Goal: Task Accomplishment & Management: Manage account settings

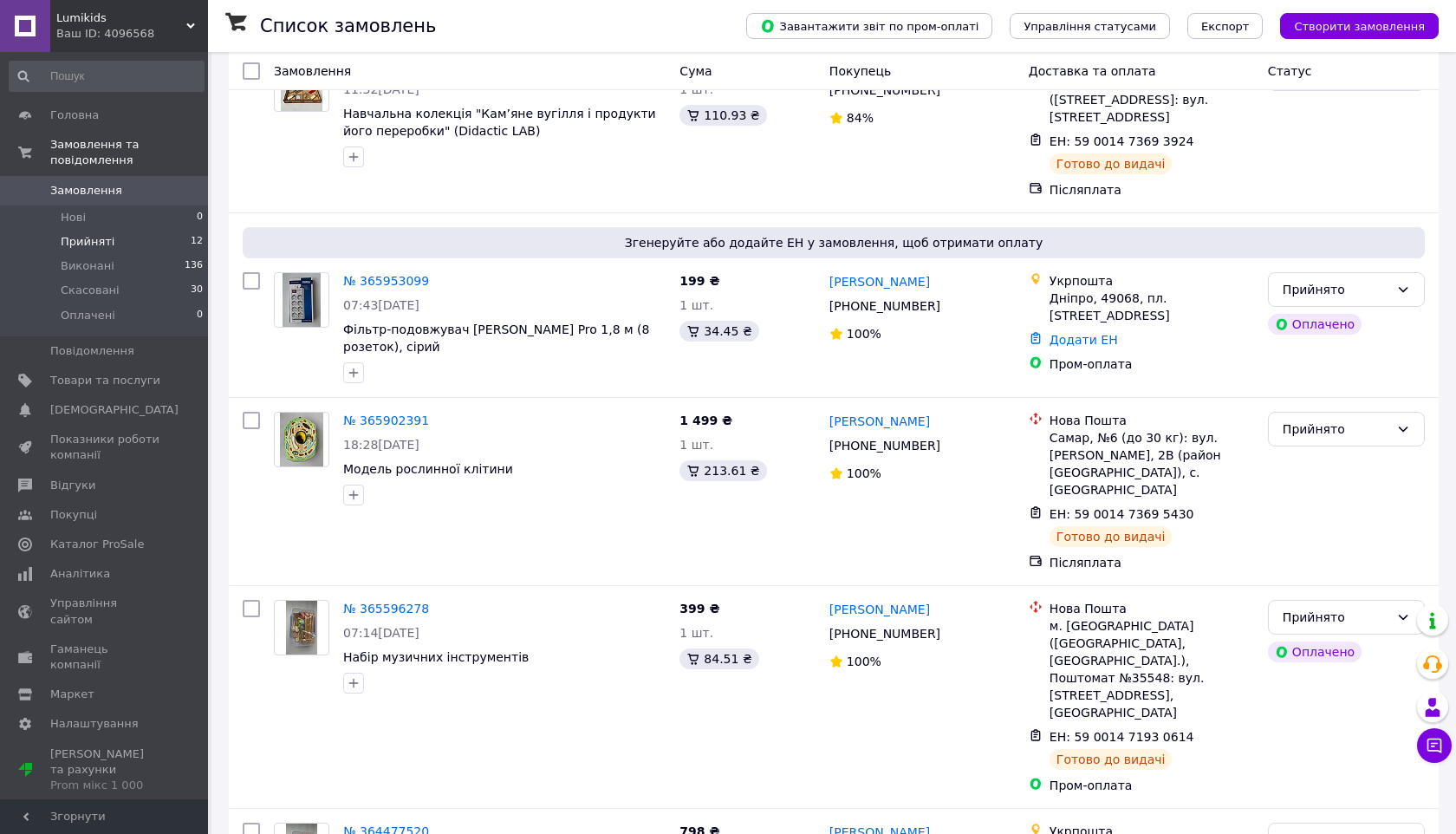
scroll to position [1550, 0]
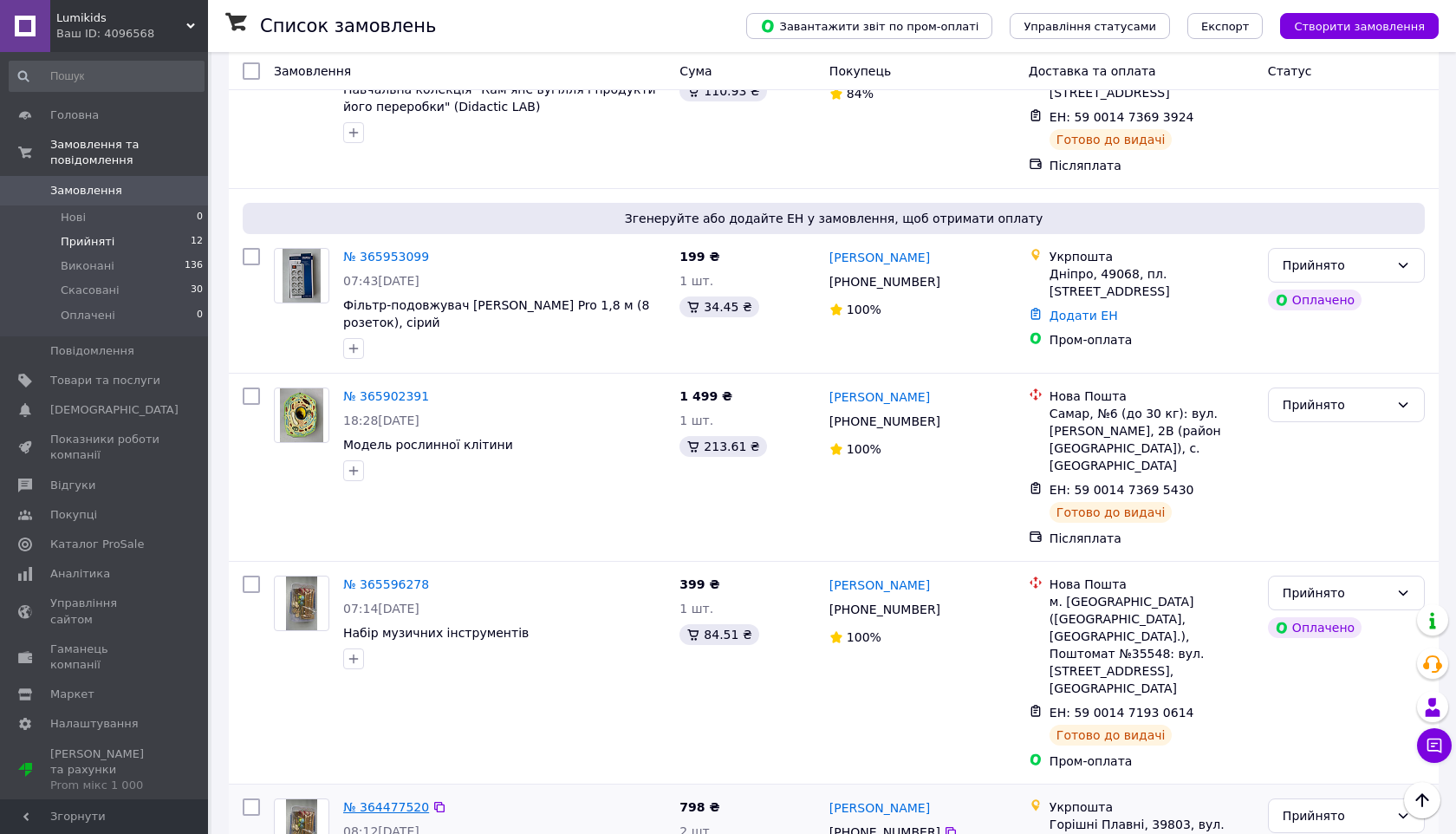
click at [421, 800] on link "№ 364477520" at bounding box center [386, 807] width 86 height 14
click at [403, 577] on link "№ 365596278" at bounding box center [386, 584] width 86 height 14
click at [398, 389] on link "№ 365902391" at bounding box center [386, 396] width 86 height 14
click at [393, 249] on link "№ 365953099" at bounding box center [386, 256] width 86 height 14
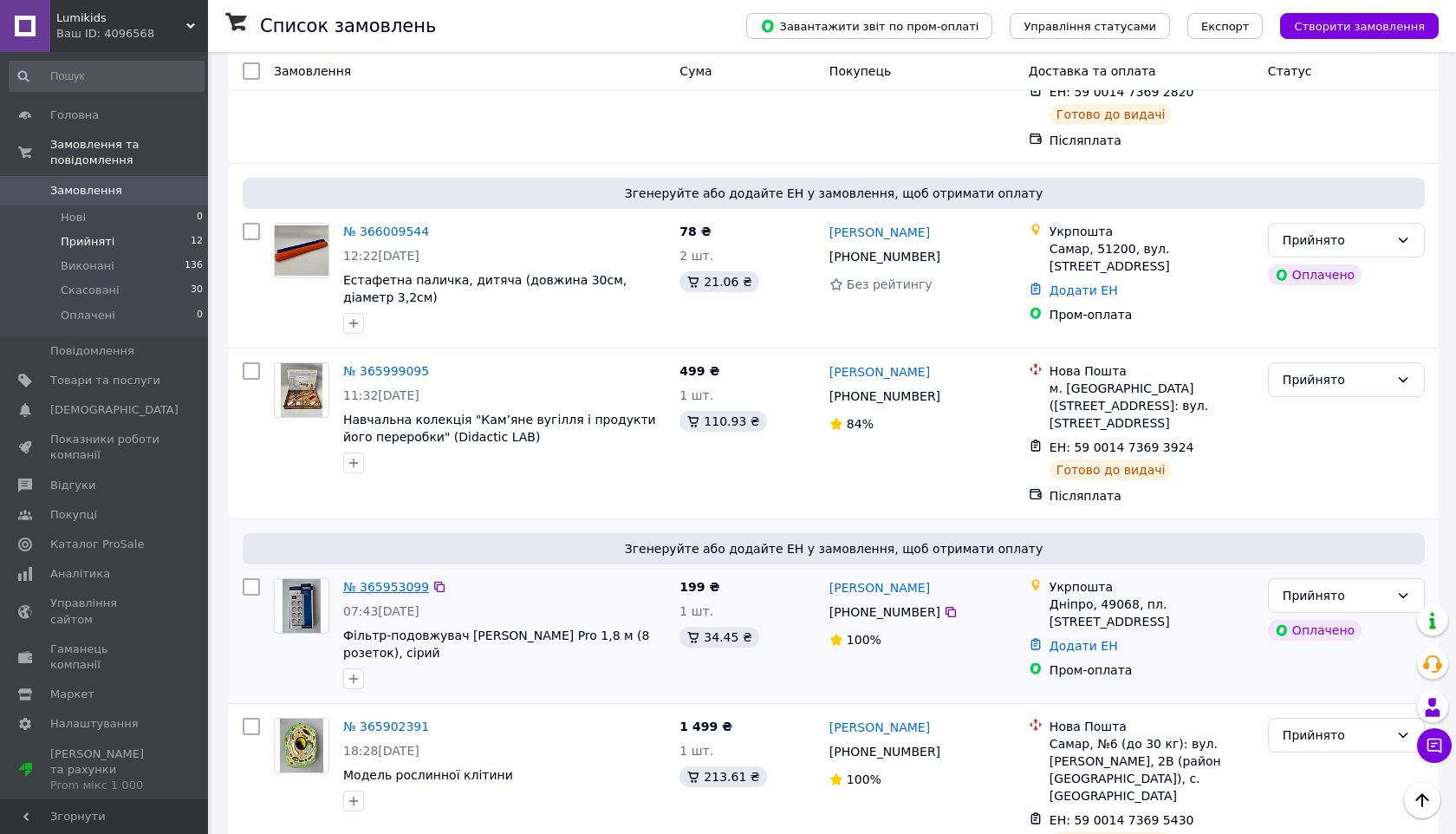
scroll to position [1216, 0]
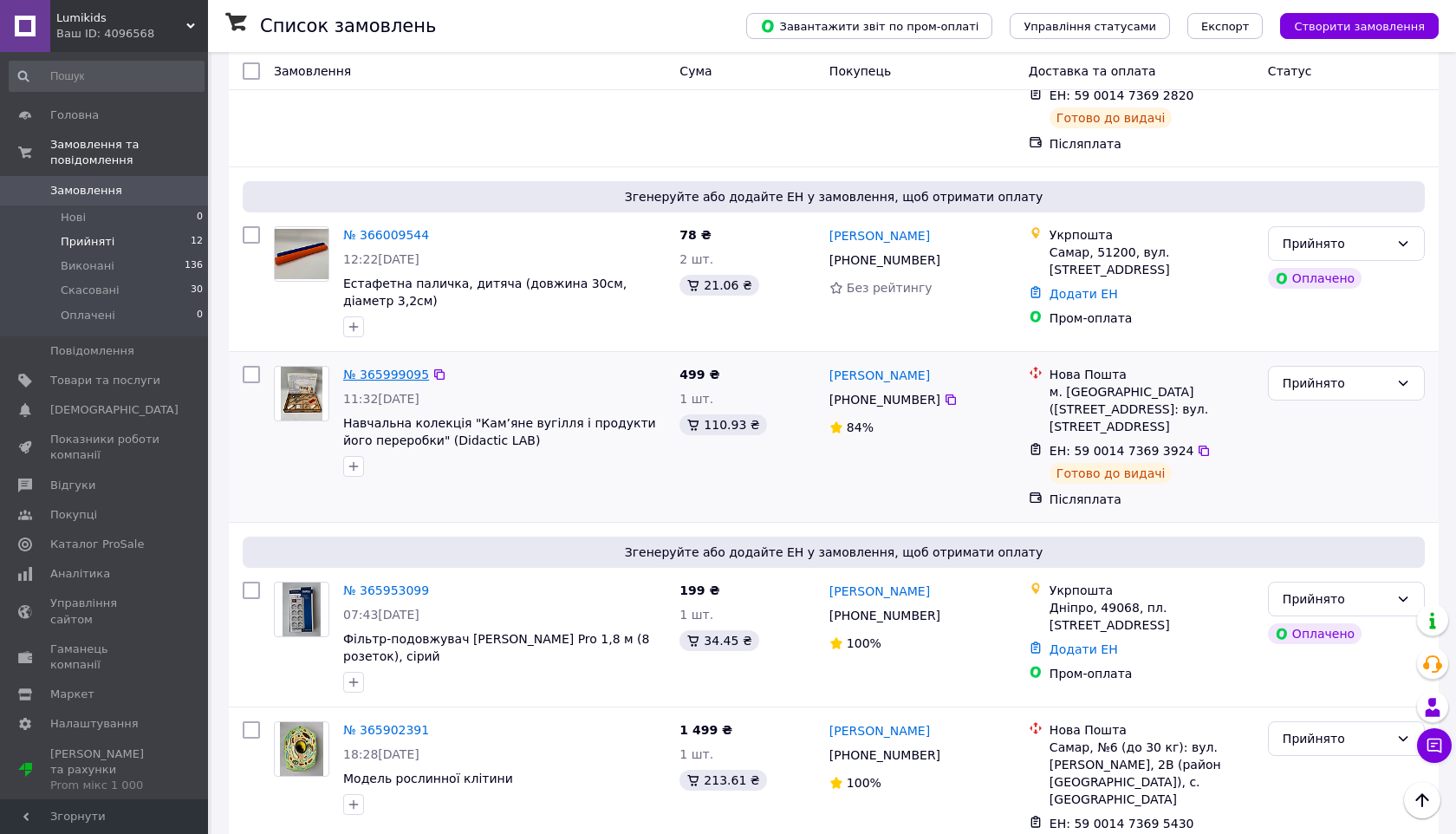
click at [384, 368] on link "№ 365999095" at bounding box center [386, 375] width 86 height 14
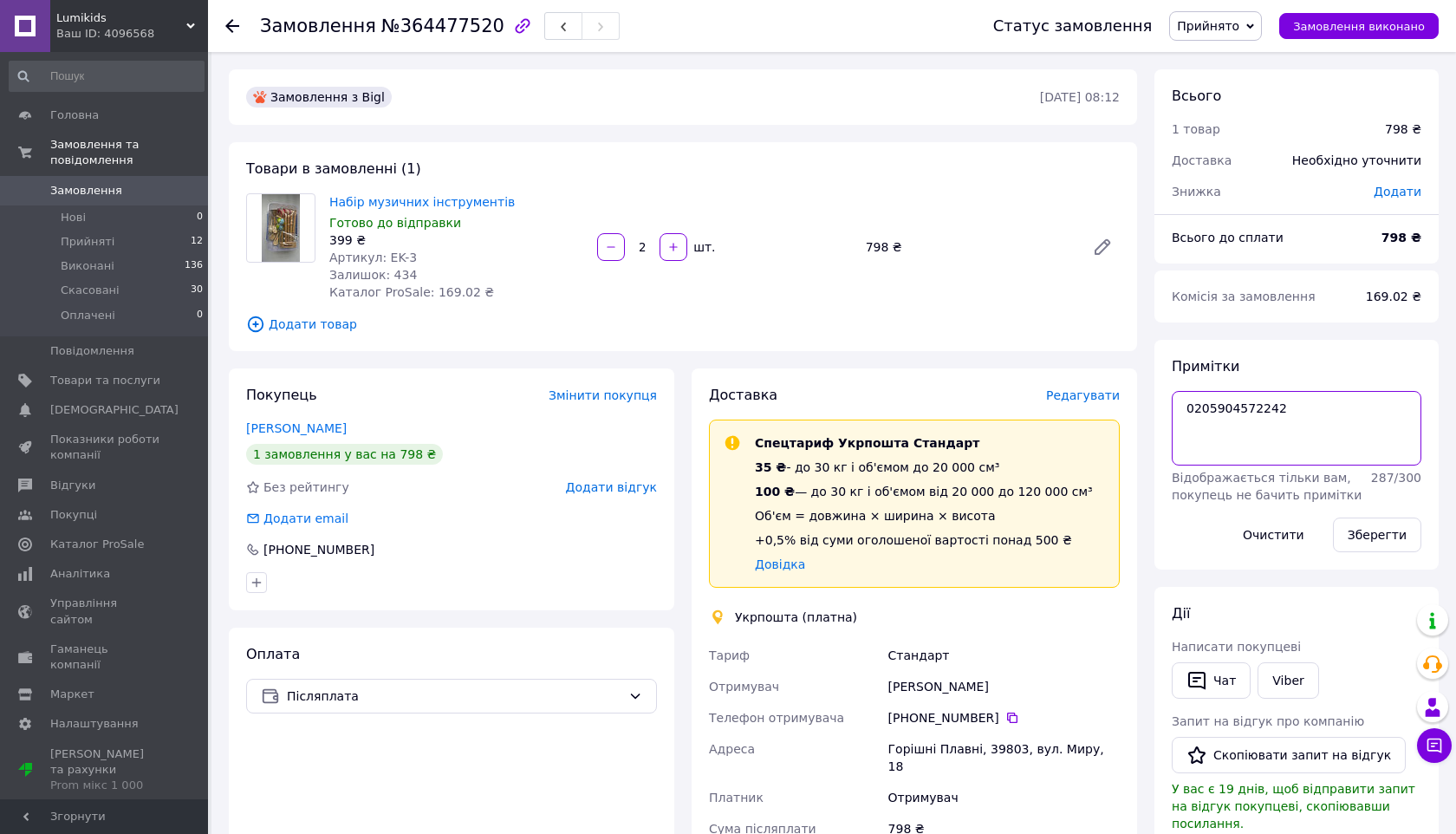
click at [1236, 399] on textarea "0205904572242" at bounding box center [1296, 428] width 249 height 74
click at [1272, 677] on link "Viber" at bounding box center [1287, 681] width 60 height 37
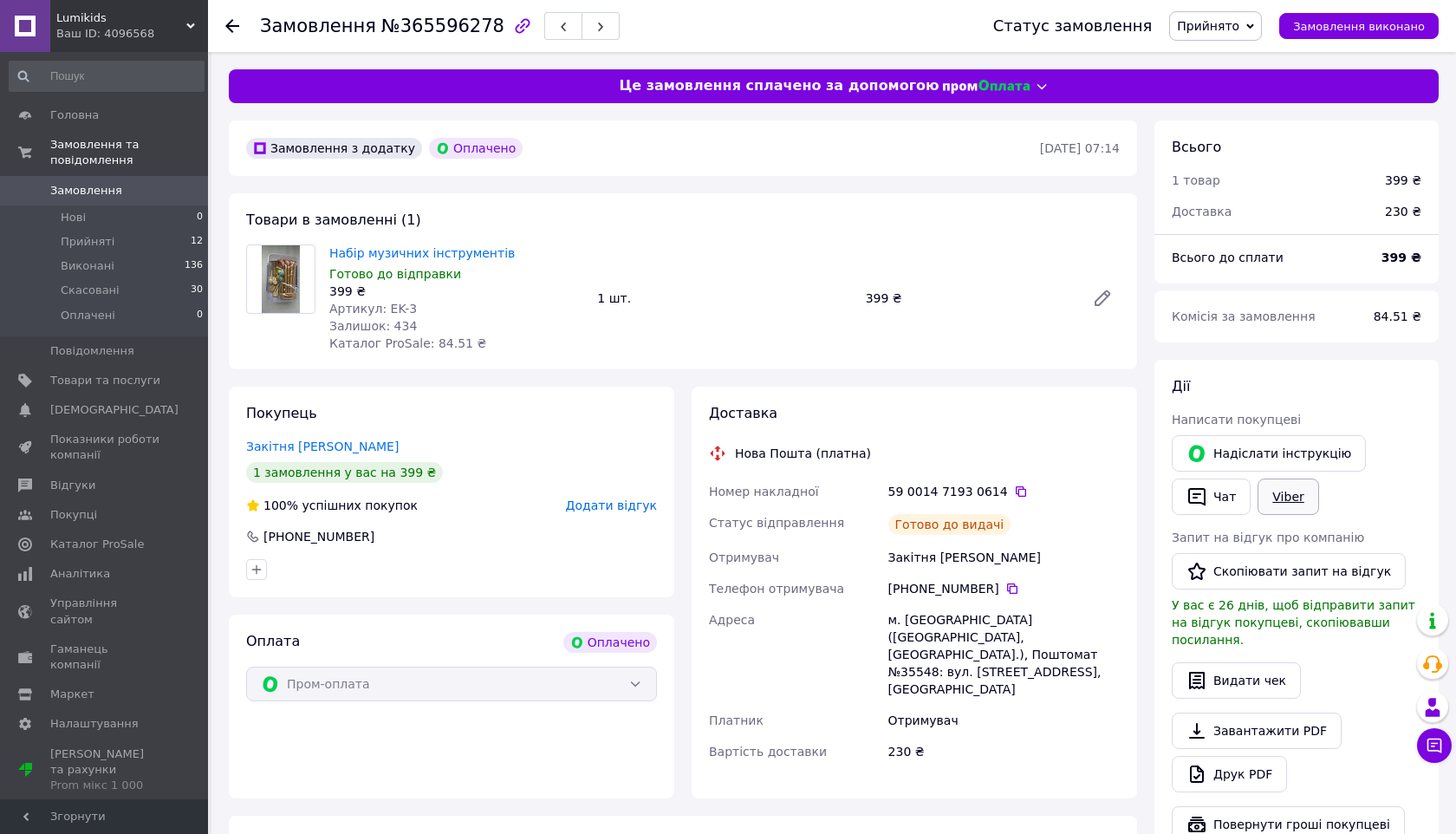
click at [1274, 491] on link "Viber" at bounding box center [1287, 497] width 60 height 37
drag, startPoint x: 528, startPoint y: 256, endPoint x: 416, endPoint y: 244, distance: 112.6
click at [416, 244] on span "Набір музичних інструментів" at bounding box center [456, 253] width 254 height 18
drag, startPoint x: 506, startPoint y: 250, endPoint x: 563, endPoint y: 270, distance: 60.4
click at [563, 270] on div "Готово до відправки" at bounding box center [456, 274] width 254 height 18
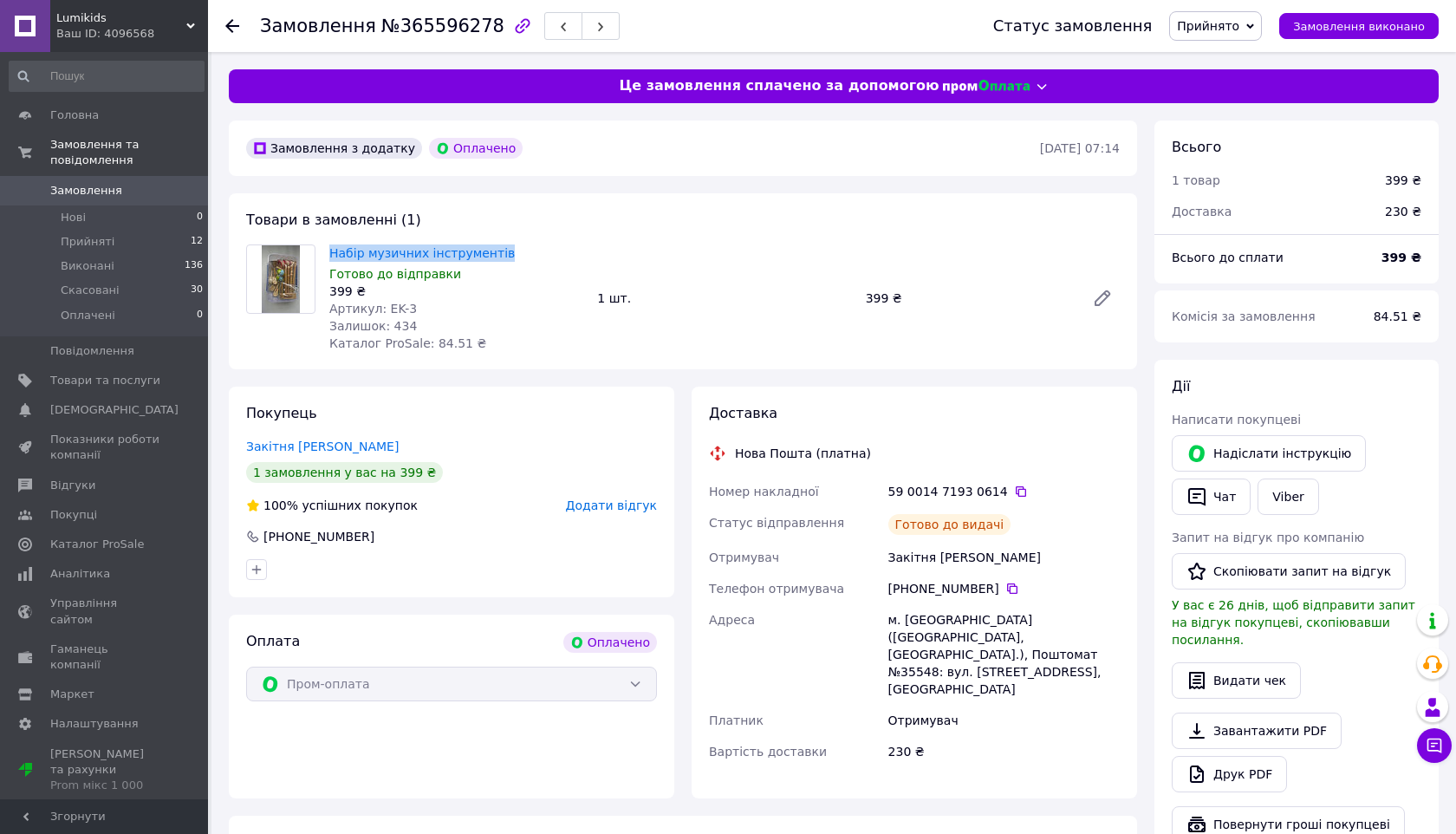
drag, startPoint x: 511, startPoint y: 249, endPoint x: 329, endPoint y: 261, distance: 182.4
click at [329, 261] on div "Набір музичних інструментів Готово до відправки 399 ₴ Артикул: EK-3 Залишок: 43…" at bounding box center [456, 298] width 268 height 115
copy link "Набір музичних інструментів"
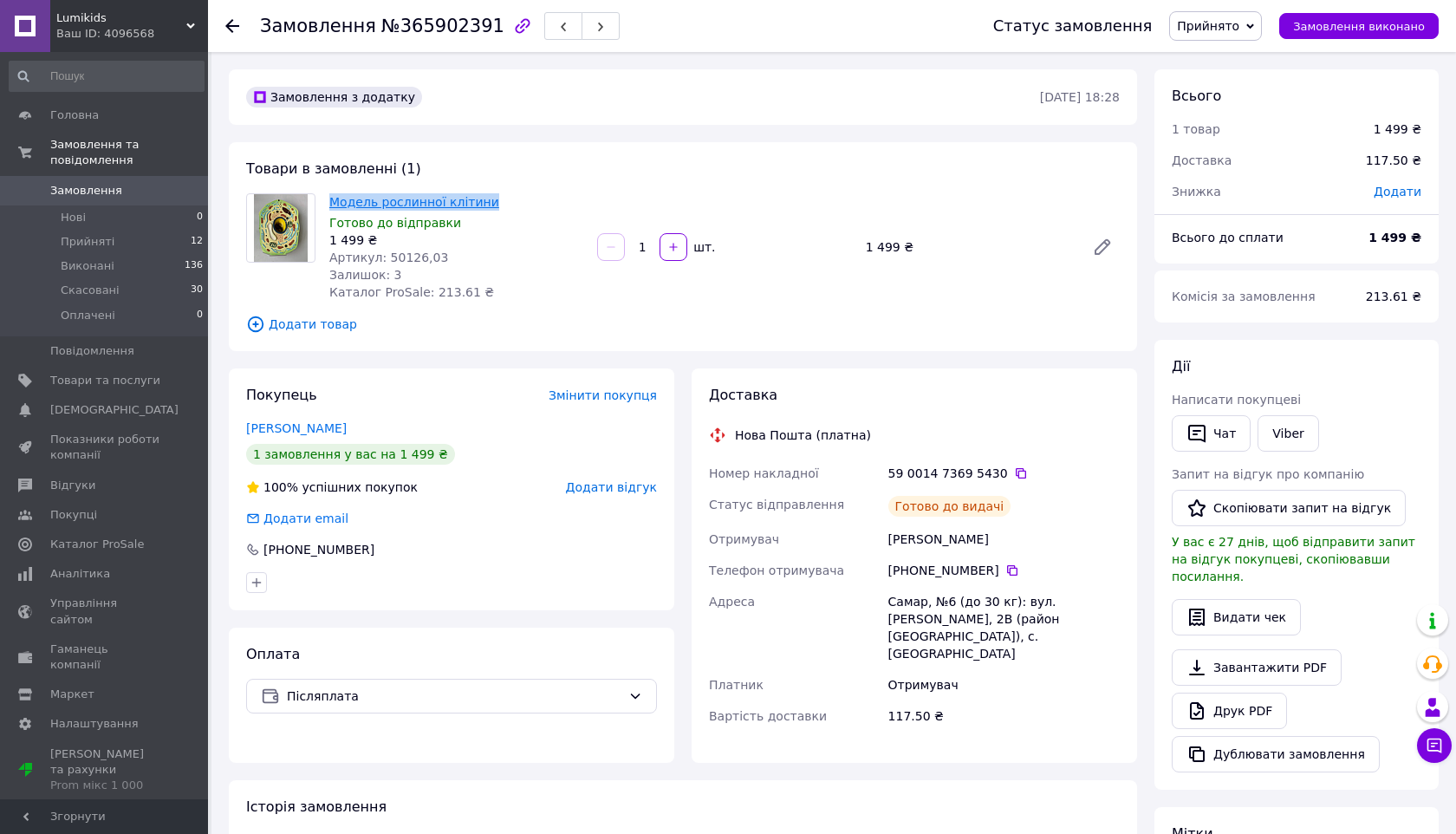
drag, startPoint x: 499, startPoint y: 201, endPoint x: 333, endPoint y: 204, distance: 166.0
click at [333, 204] on span "Модель рослинної клітини" at bounding box center [456, 202] width 254 height 18
copy link "Модель рослинної клітини"
click at [1274, 428] on link "Viber" at bounding box center [1287, 433] width 60 height 37
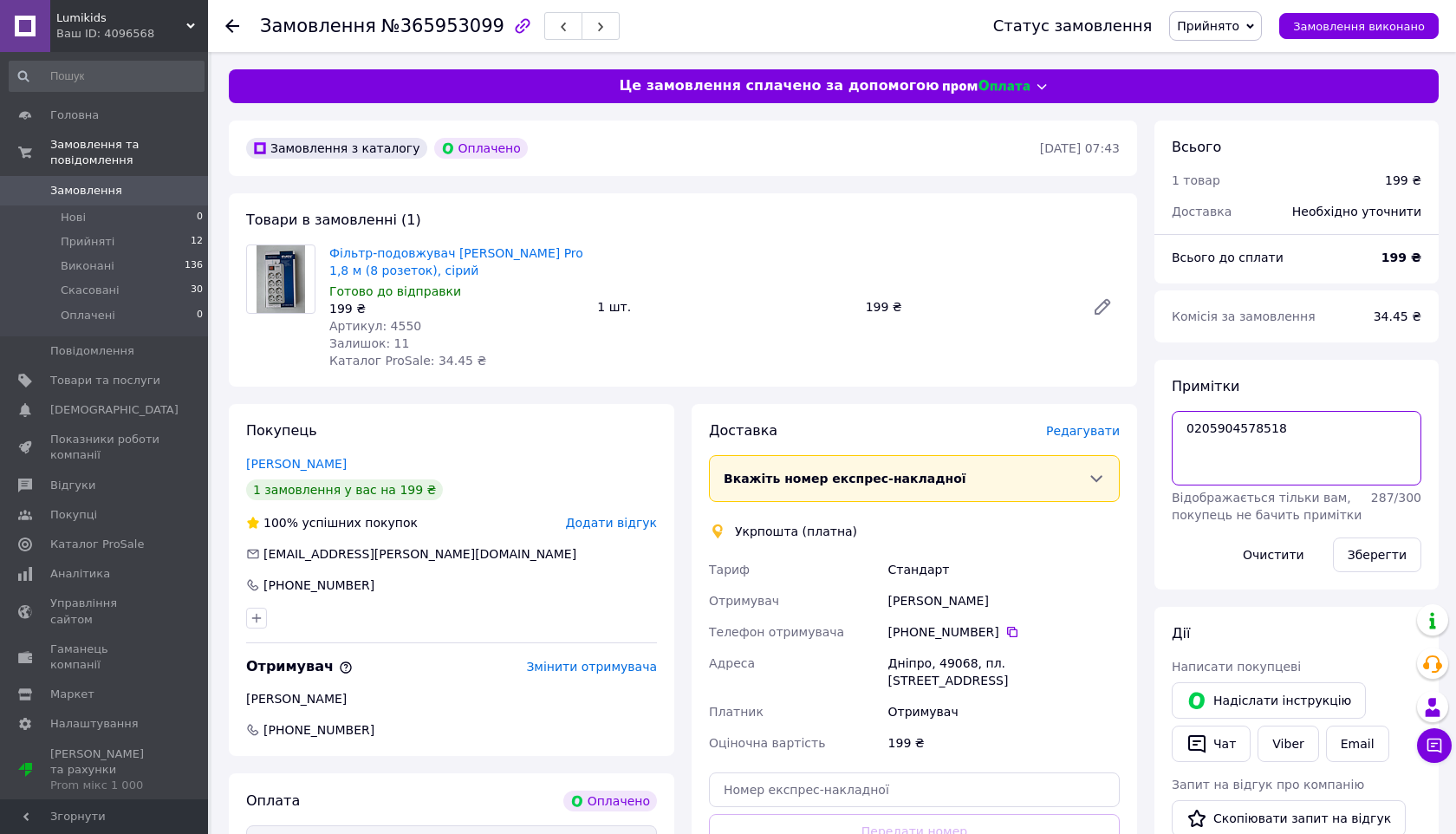
click at [1200, 429] on textarea "0205904578518" at bounding box center [1296, 447] width 249 height 74
click at [565, 361] on div "Фільтр-подовжувач SVEN Optima Pro 1,8 м (8 розеток), сірий Готово до відправки …" at bounding box center [456, 306] width 268 height 132
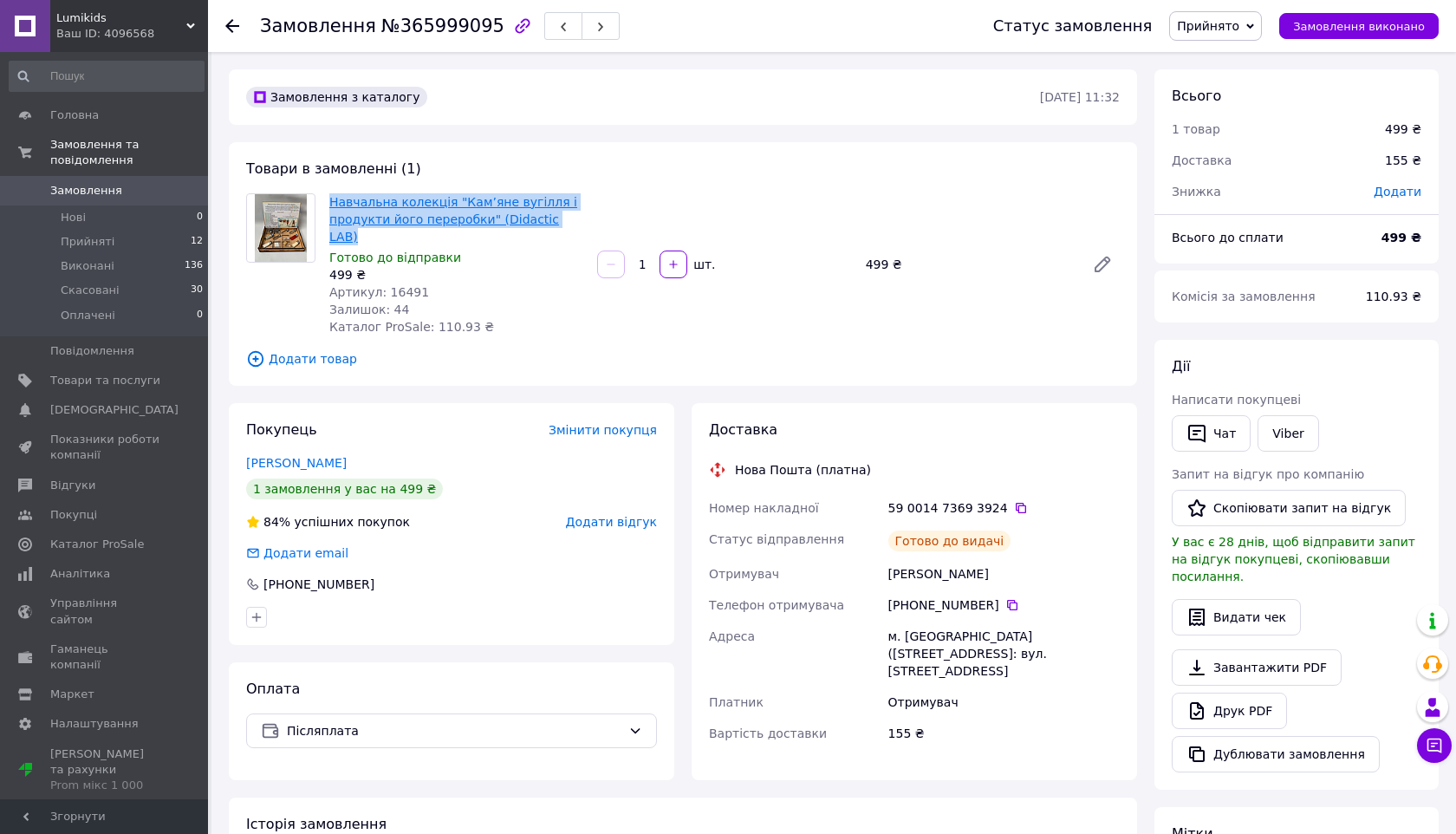
drag, startPoint x: 577, startPoint y: 221, endPoint x: 332, endPoint y: 204, distance: 245.6
click at [332, 204] on span "Навчальна колекція "Кам’яне вугілля і продукти його переробки" (Didactic LAB)" at bounding box center [456, 219] width 254 height 52
copy link "Навчальна колекція "Кам’яне вугілля і продукти його переробки" (Didactic LAB)"
click at [1286, 430] on link "Viber" at bounding box center [1287, 433] width 60 height 37
